Goal: Check status: Check status

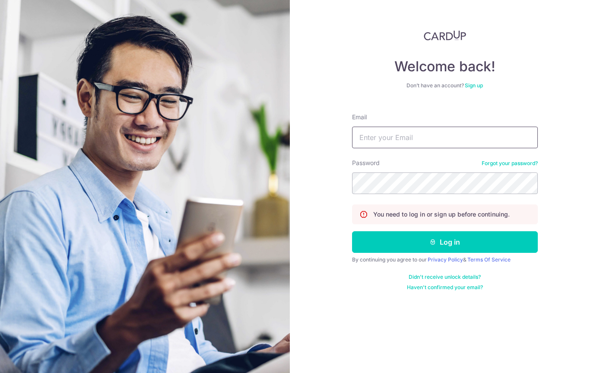
type input "Mike_tasrif@yahoo.com"
click at [444, 231] on button "Log in" at bounding box center [445, 242] width 186 height 22
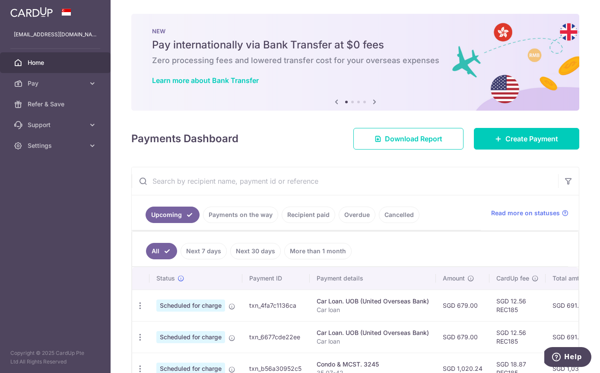
click at [281, 223] on link "Recipient paid" at bounding box center [308, 214] width 54 height 16
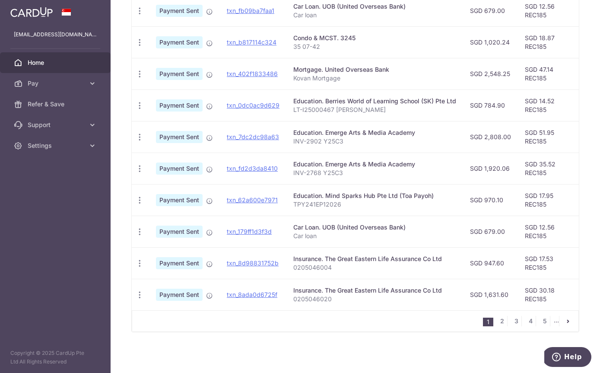
scroll to position [264, 0]
click at [504, 326] on link "2" at bounding box center [501, 321] width 10 height 10
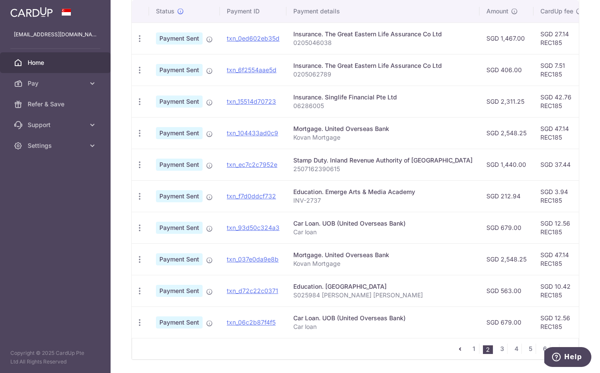
scroll to position [230, 0]
click at [227, 169] on link "txn_ec7c2c7952e" at bounding box center [252, 164] width 51 height 7
